Goal: Information Seeking & Learning: Learn about a topic

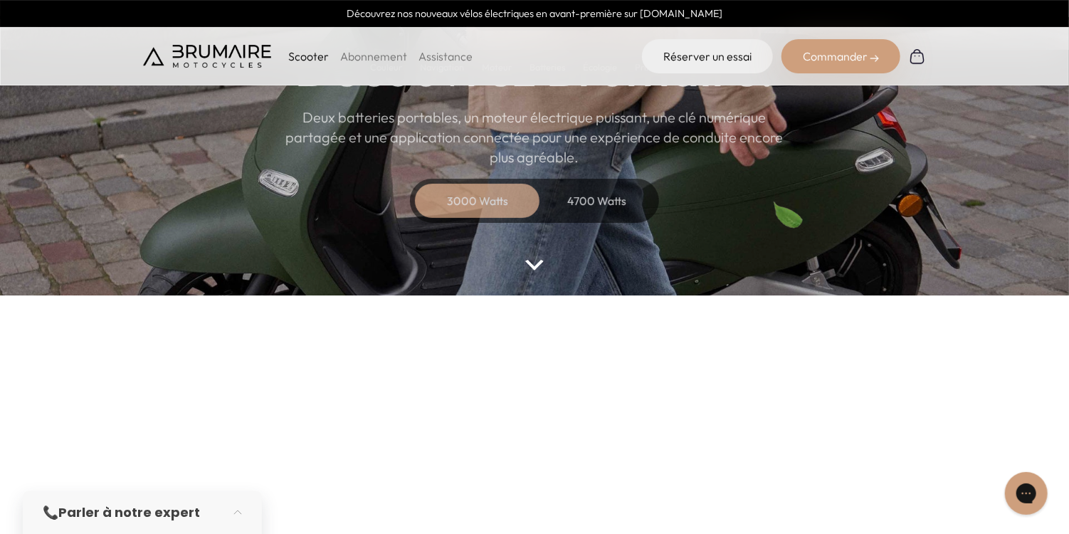
scroll to position [171, 0]
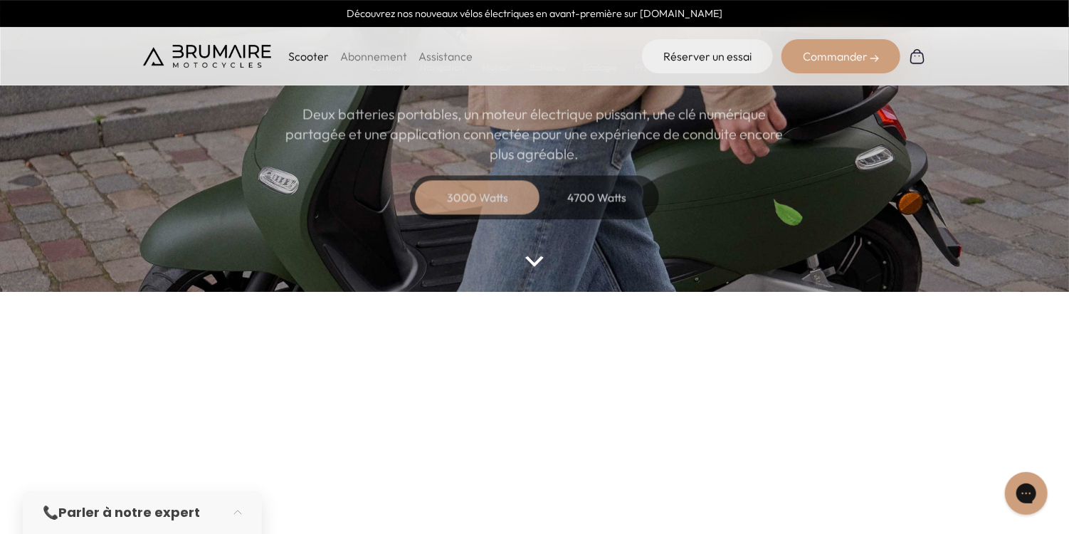
click at [494, 202] on div "3000 Watts" at bounding box center [478, 197] width 114 height 34
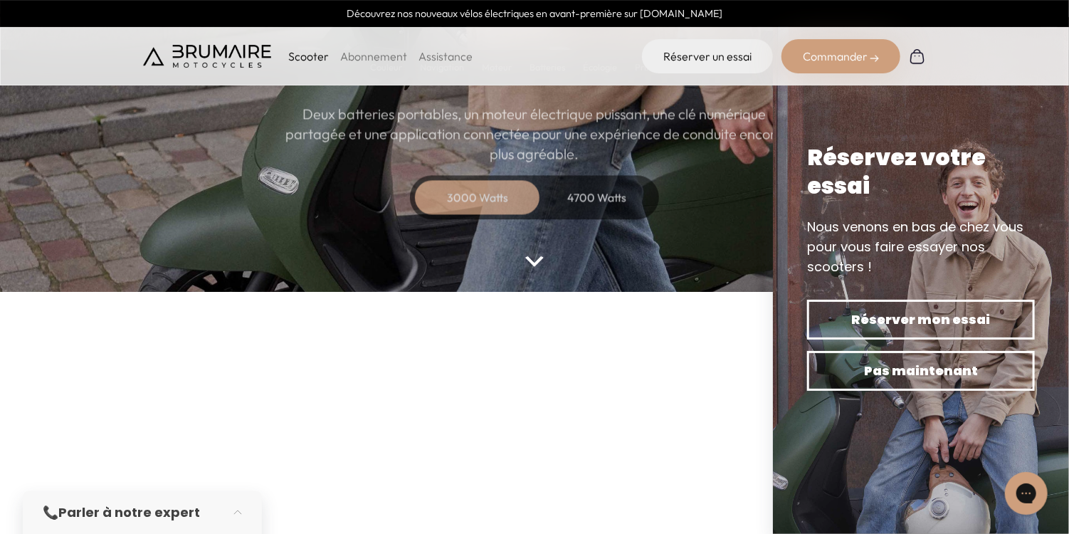
click at [484, 196] on div "3000 Watts" at bounding box center [478, 197] width 114 height 34
click at [532, 263] on img at bounding box center [534, 261] width 19 height 11
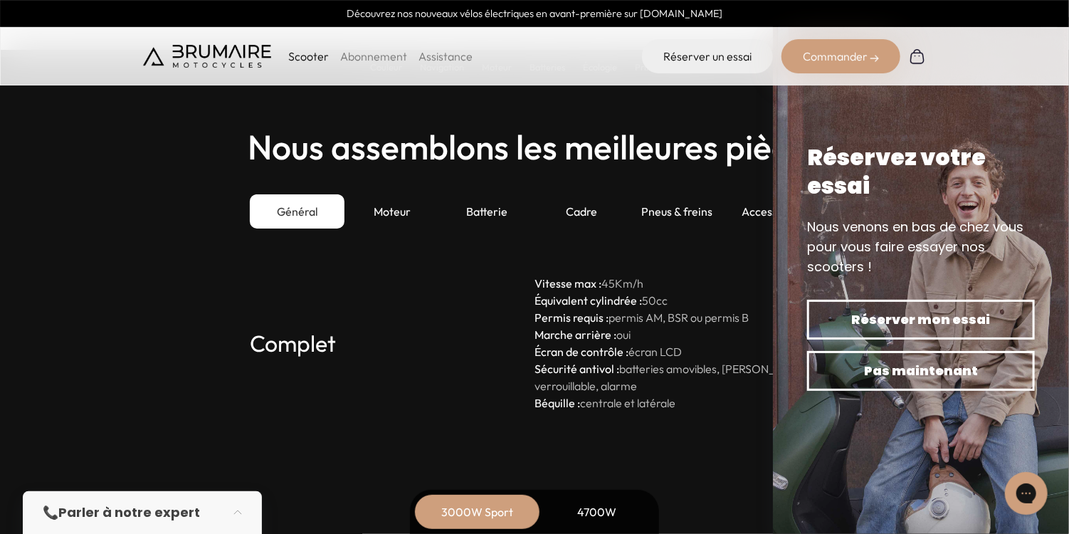
scroll to position [3879, 0]
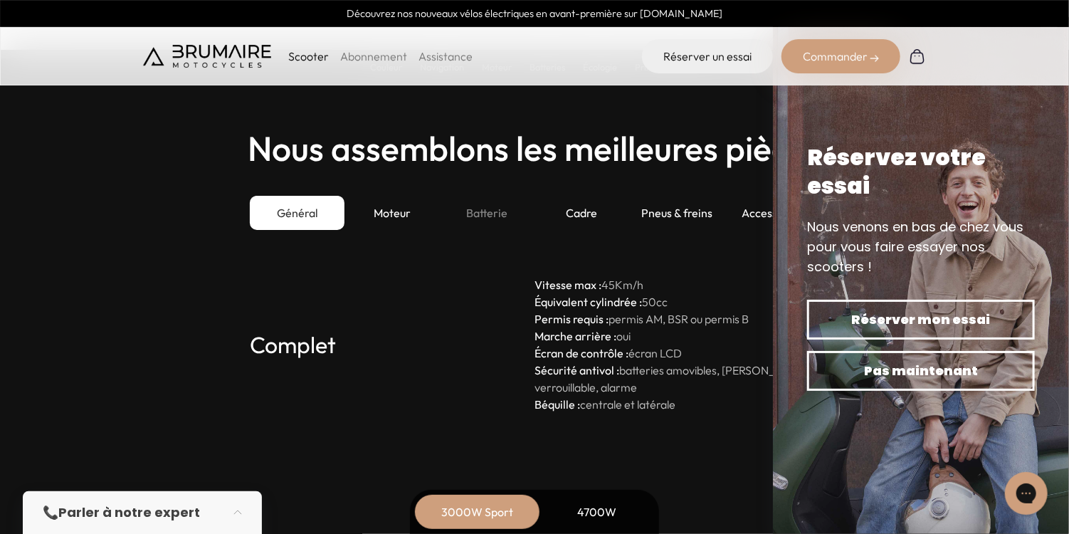
click at [481, 210] on div "Batterie" at bounding box center [487, 213] width 95 height 34
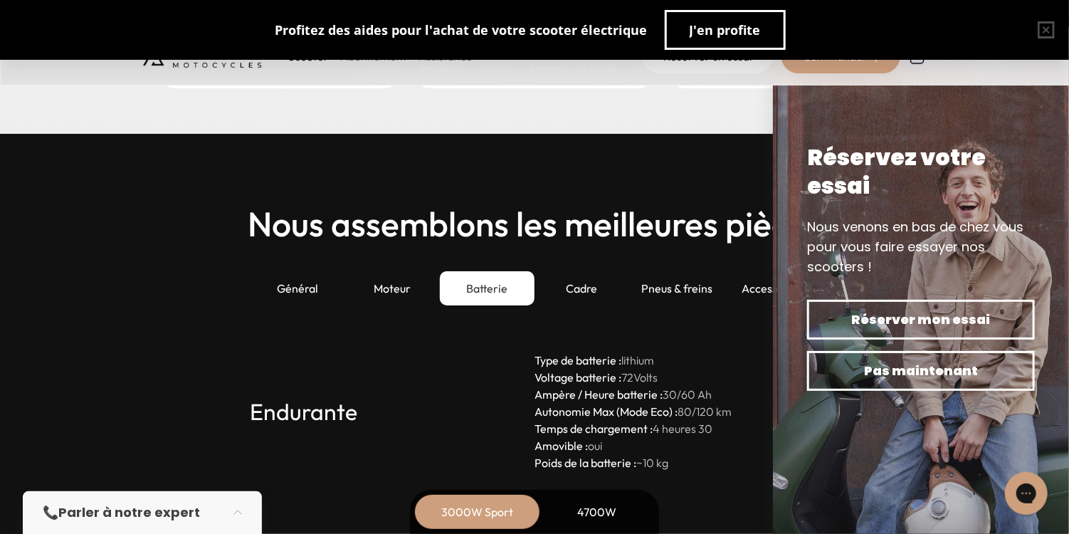
scroll to position [3765, 0]
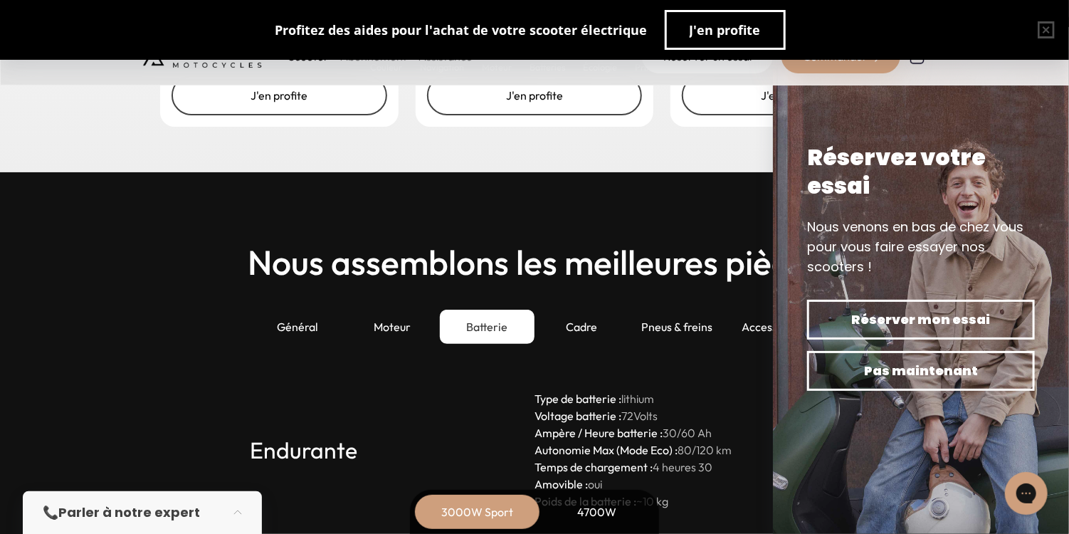
click at [490, 326] on div "Batterie" at bounding box center [487, 327] width 95 height 34
click at [481, 517] on div "3000W Sport" at bounding box center [478, 512] width 114 height 34
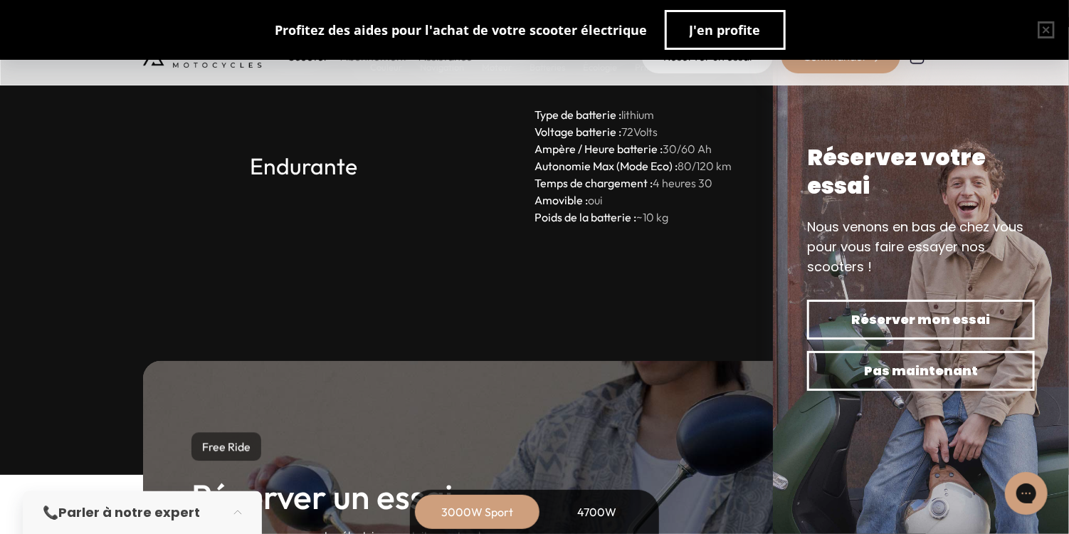
scroll to position [4049, 0]
click at [460, 508] on div "3000W Sport" at bounding box center [478, 512] width 114 height 34
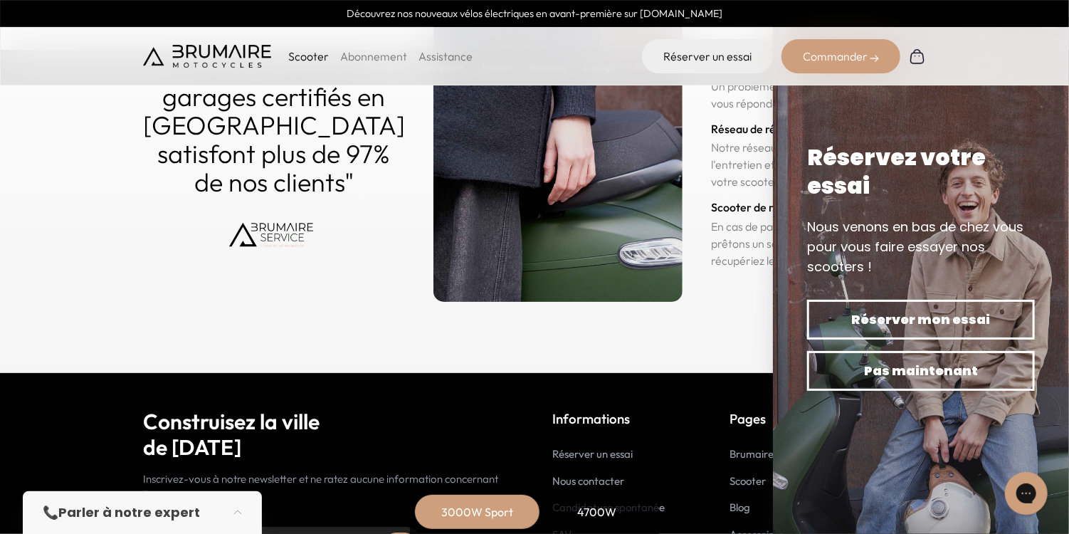
scroll to position [7010, 0]
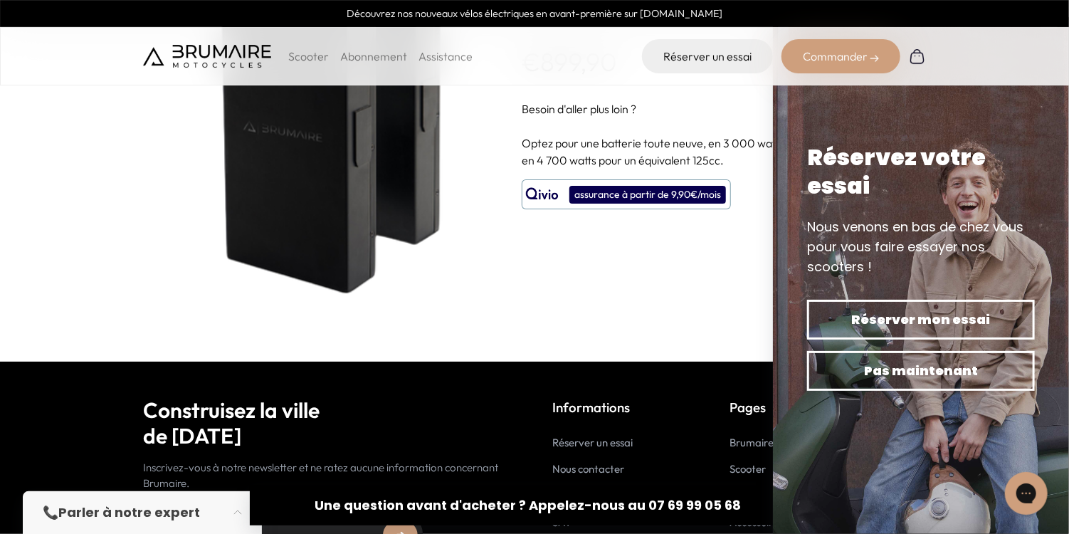
scroll to position [2, 0]
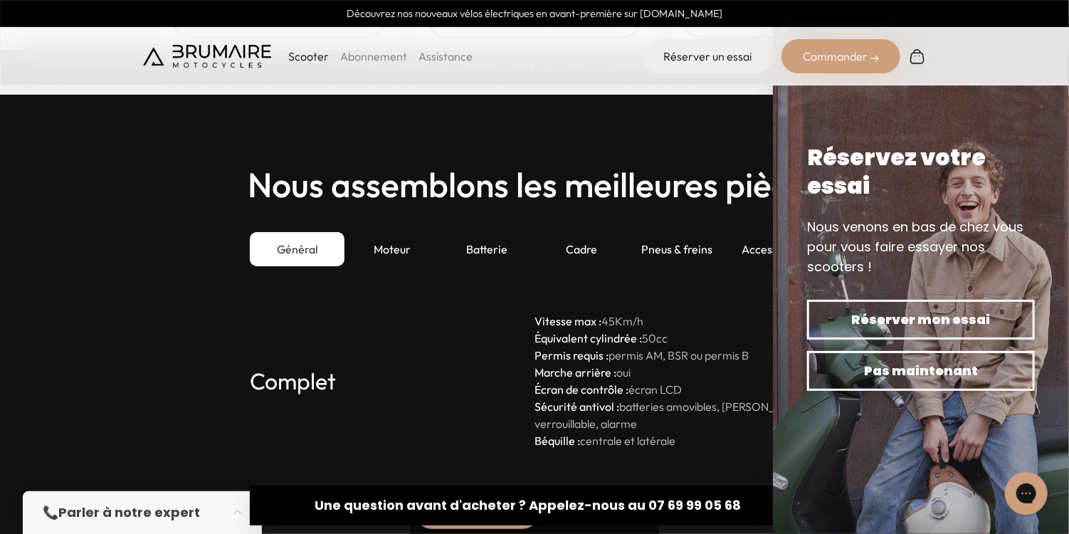
scroll to position [3815, 0]
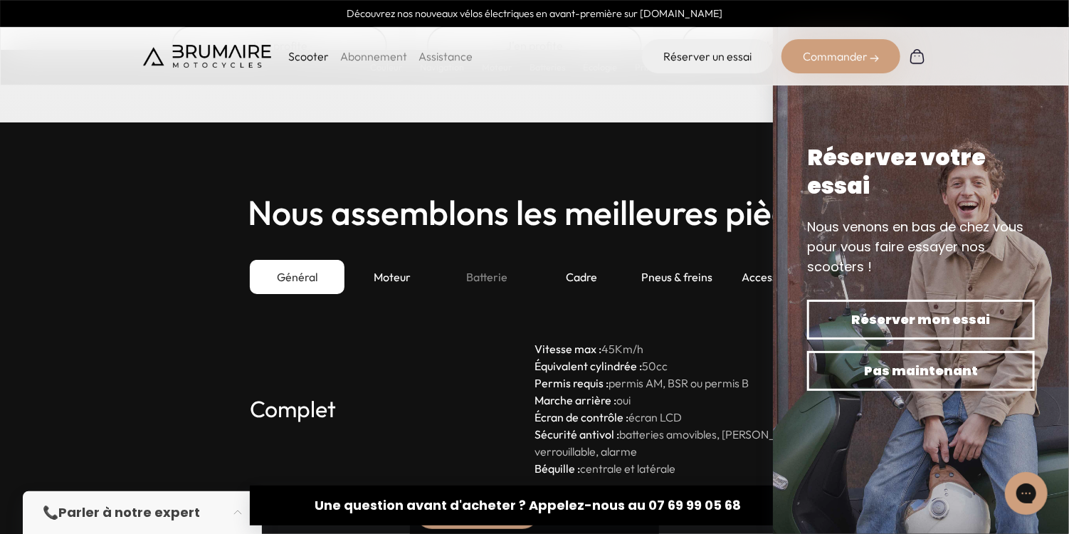
click at [495, 277] on div "Batterie" at bounding box center [487, 277] width 95 height 34
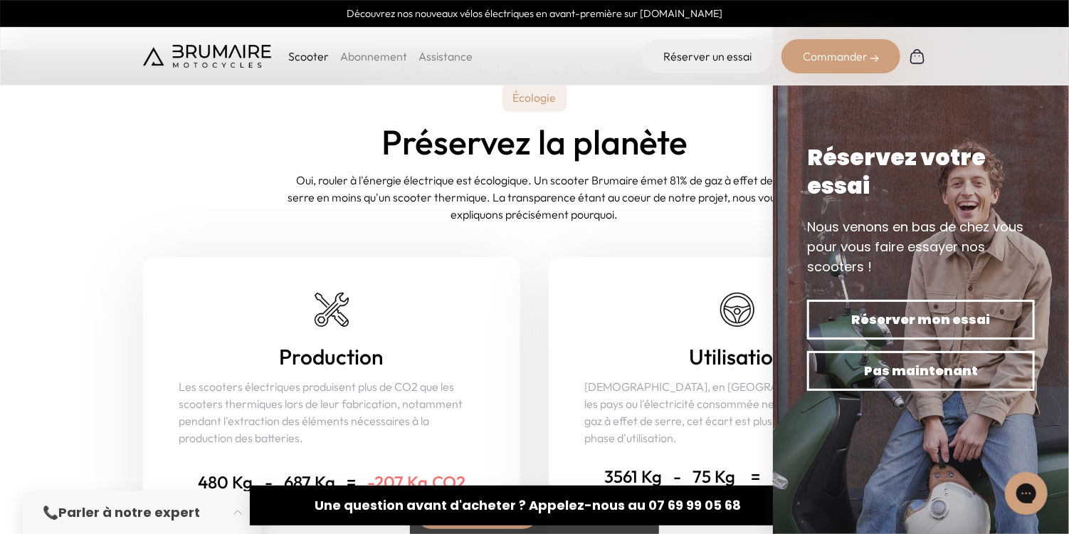
scroll to position [5693, 0]
